Goal: Information Seeking & Learning: Learn about a topic

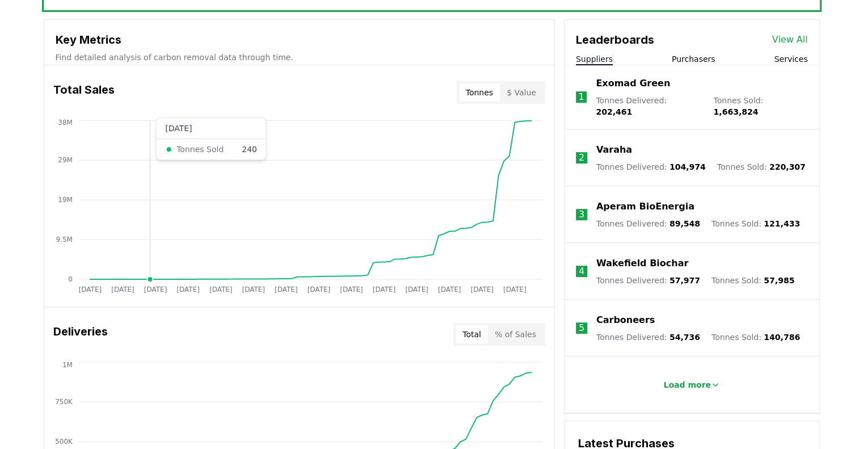
scroll to position [284, 0]
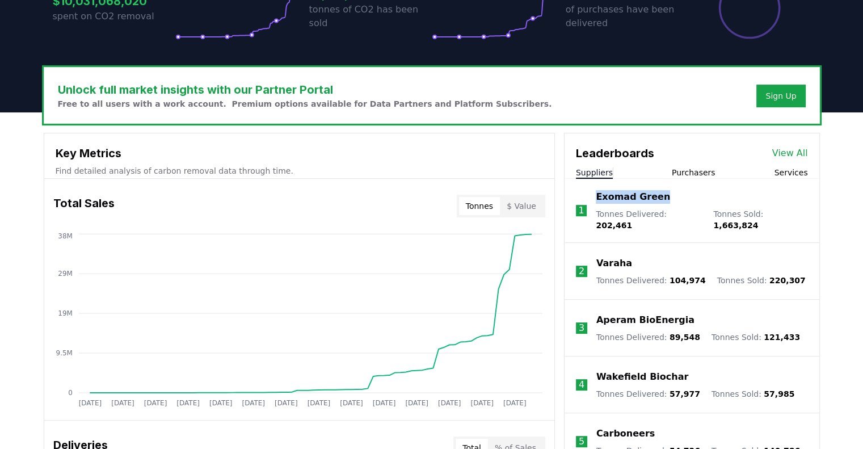
drag, startPoint x: 663, startPoint y: 199, endPoint x: 597, endPoint y: 197, distance: 65.8
click at [597, 197] on div "Exomad Green" at bounding box center [702, 197] width 212 height 14
copy p "Exomad Green"
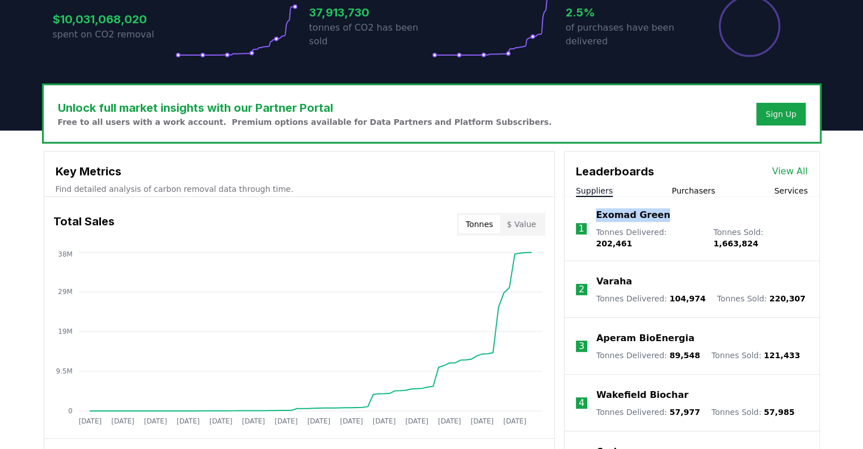
scroll to position [371, 0]
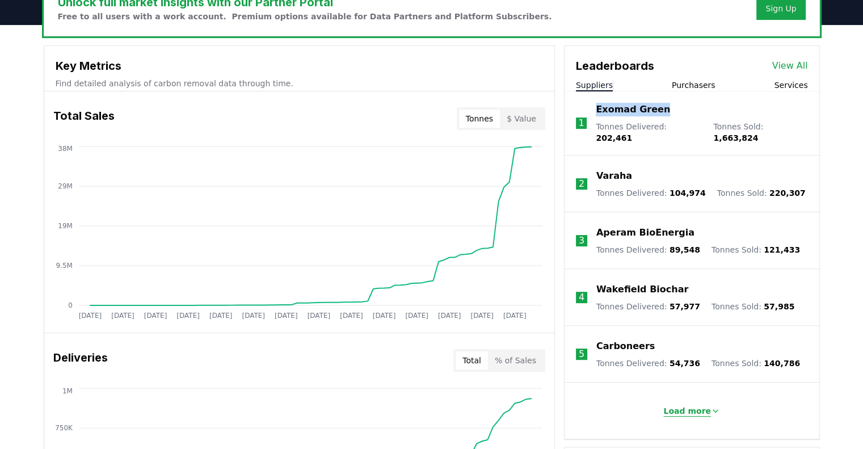
click at [685, 408] on button "Load more" at bounding box center [691, 410] width 75 height 23
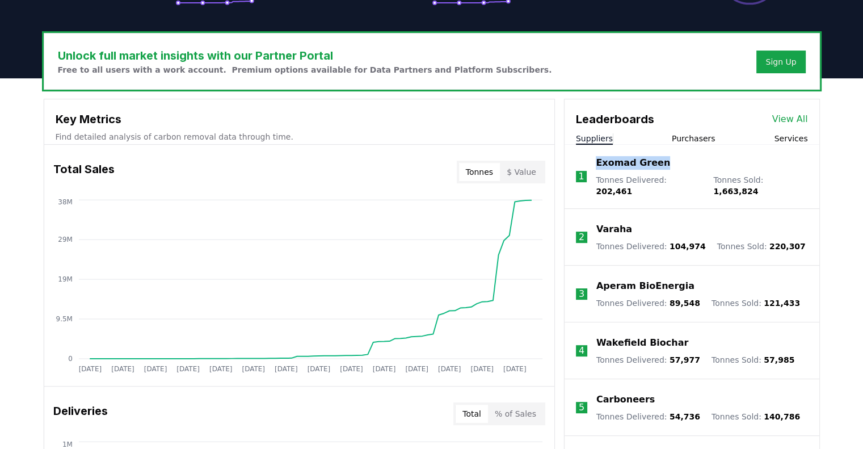
scroll to position [314, 0]
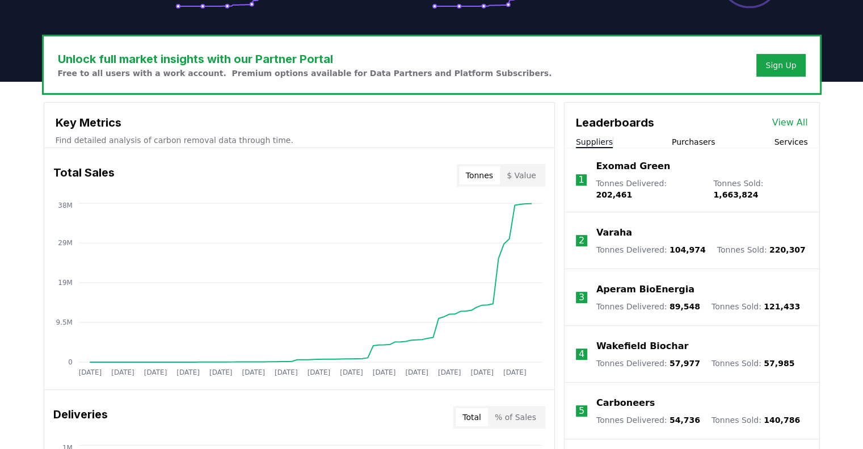
click at [664, 168] on div "Exomad Green" at bounding box center [702, 166] width 212 height 14
drag, startPoint x: 664, startPoint y: 168, endPoint x: 606, endPoint y: 169, distance: 57.9
click at [606, 162] on div "Exomad Green" at bounding box center [702, 166] width 212 height 14
copy p "Exomad Green"
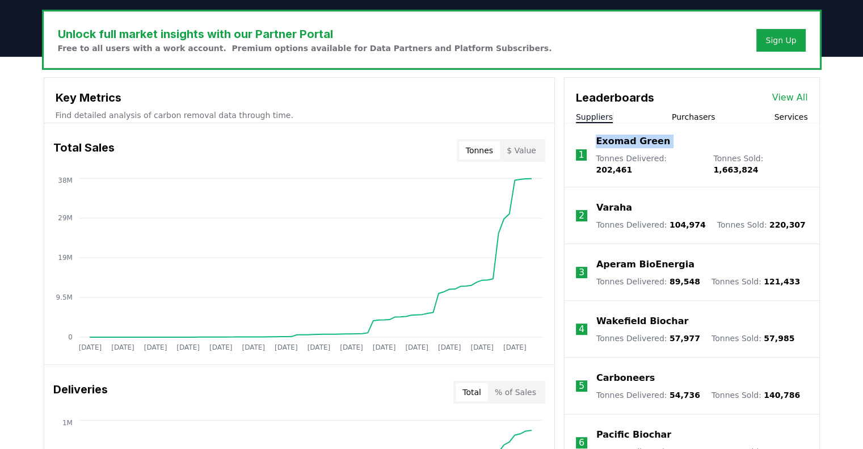
scroll to position [340, 0]
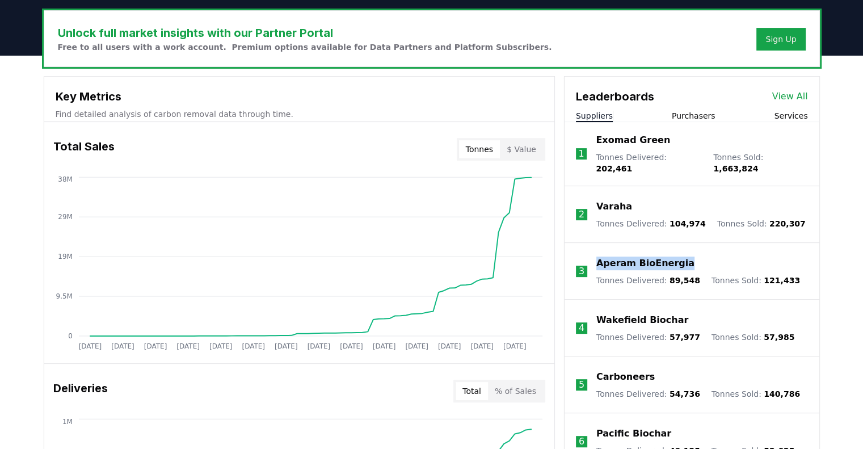
drag, startPoint x: 693, startPoint y: 252, endPoint x: 597, endPoint y: 250, distance: 95.3
click at [597, 256] on div "Aperam BioEnergia" at bounding box center [698, 263] width 204 height 14
copy p "Aperam BioEnergia"
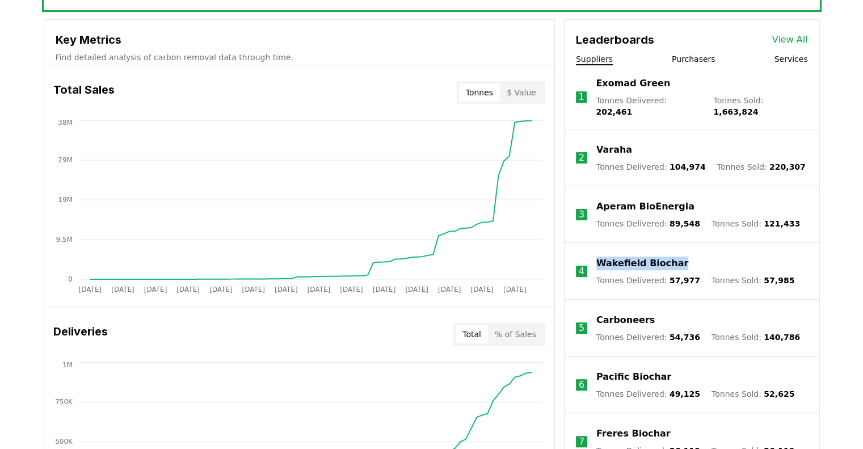
drag, startPoint x: 685, startPoint y: 254, endPoint x: 599, endPoint y: 254, distance: 86.2
click at [599, 256] on div "Wakefield Biochar" at bounding box center [695, 263] width 198 height 14
copy p "Wakefield Biochar"
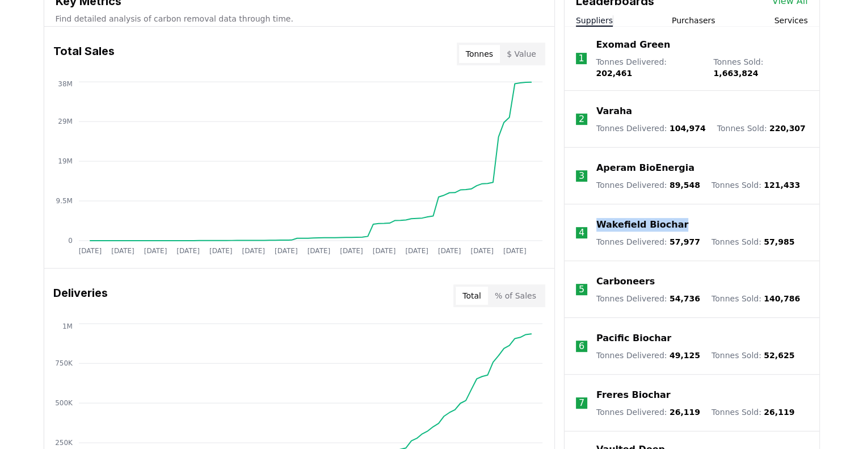
scroll to position [454, 0]
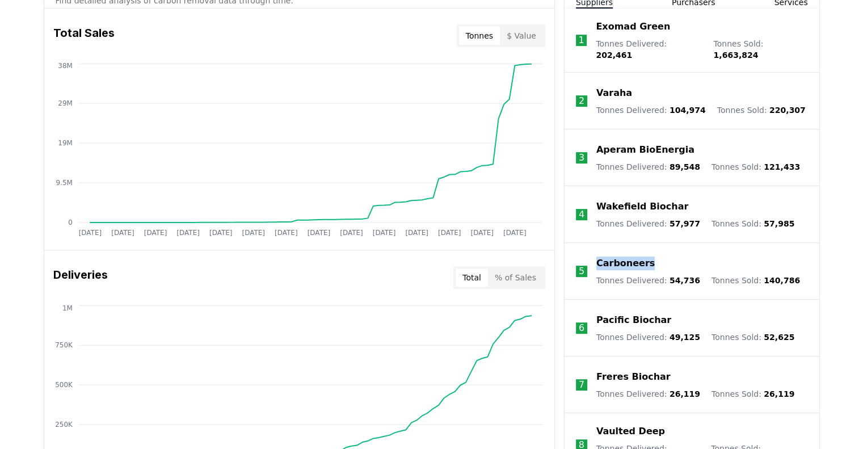
drag, startPoint x: 662, startPoint y: 257, endPoint x: 599, endPoint y: 256, distance: 63.6
click at [599, 256] on div "Carboneers" at bounding box center [698, 263] width 204 height 14
copy p "Carboneers"
click at [643, 313] on p "Pacific Biochar" at bounding box center [633, 320] width 75 height 14
click at [630, 370] on p "Freres Biochar" at bounding box center [633, 377] width 74 height 14
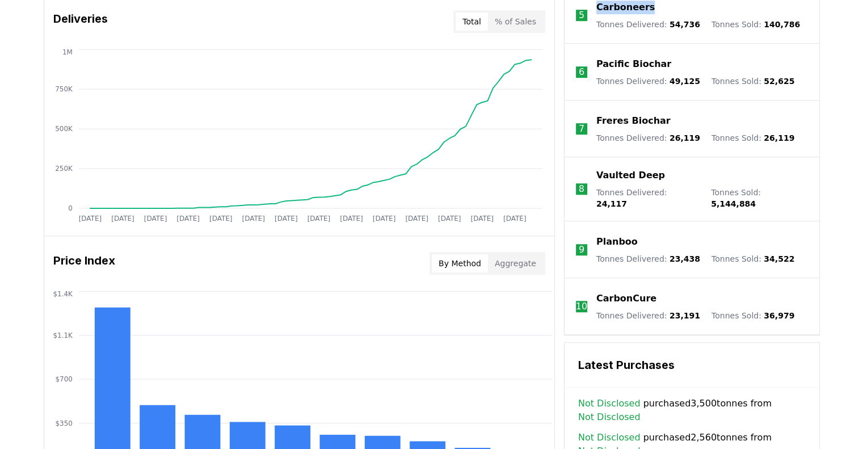
scroll to position [738, 0]
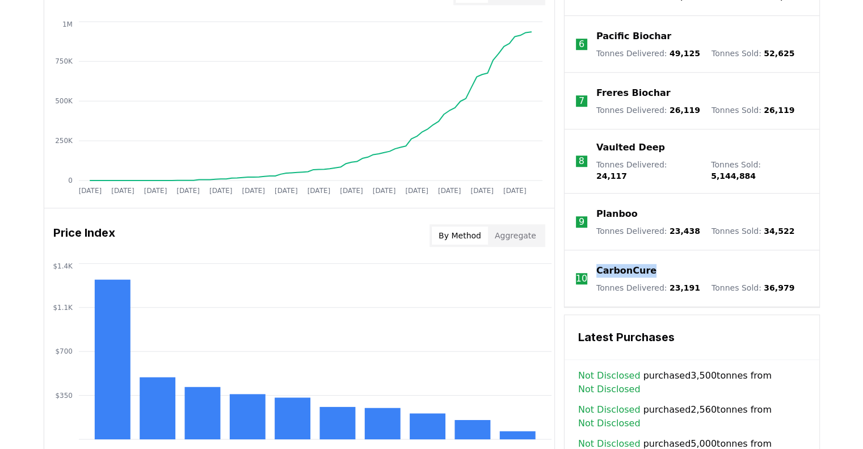
drag, startPoint x: 664, startPoint y: 255, endPoint x: 596, endPoint y: 255, distance: 68.7
click at [596, 264] on div "CarbonCure" at bounding box center [695, 271] width 198 height 14
copy p "CarbonCure"
